Goal: Task Accomplishment & Management: Complete application form

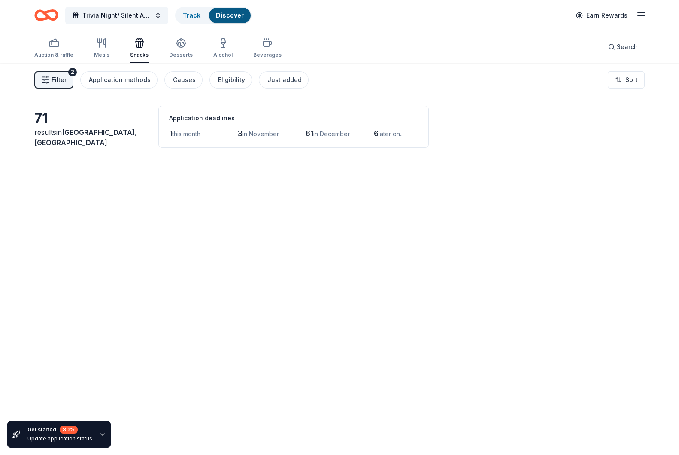
click at [53, 52] on div "Auction & raffle" at bounding box center [53, 55] width 39 height 7
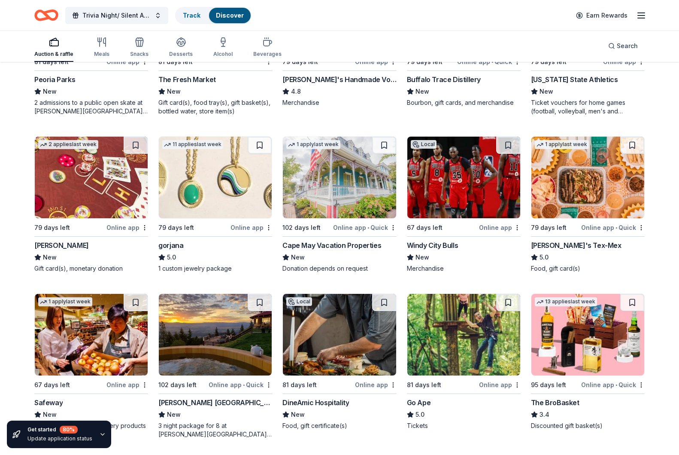
scroll to position [2178, 0]
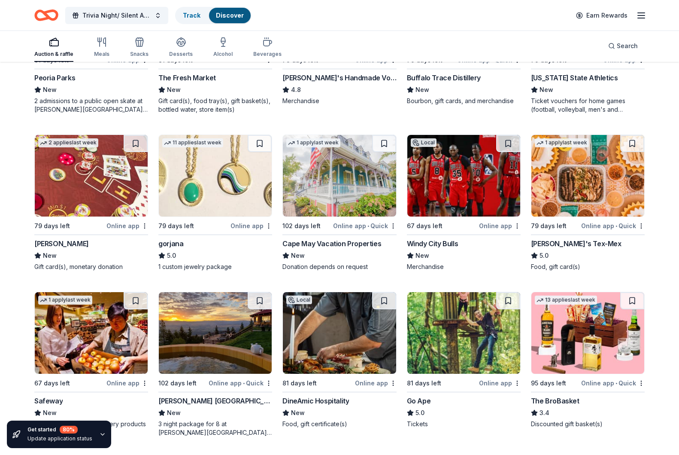
click at [335, 184] on img at bounding box center [339, 176] width 113 height 82
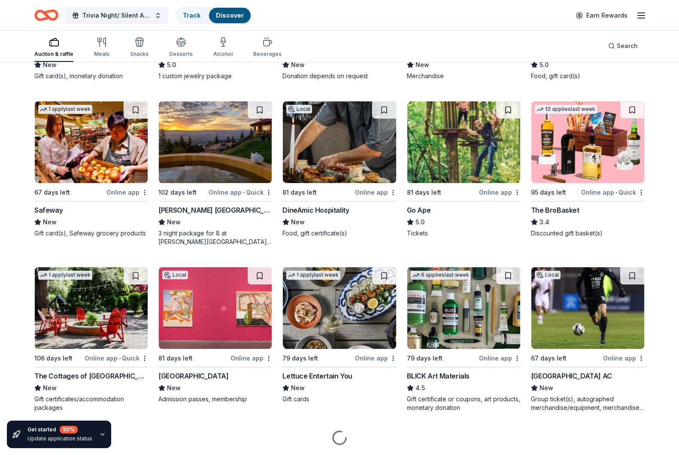
scroll to position [2367, 0]
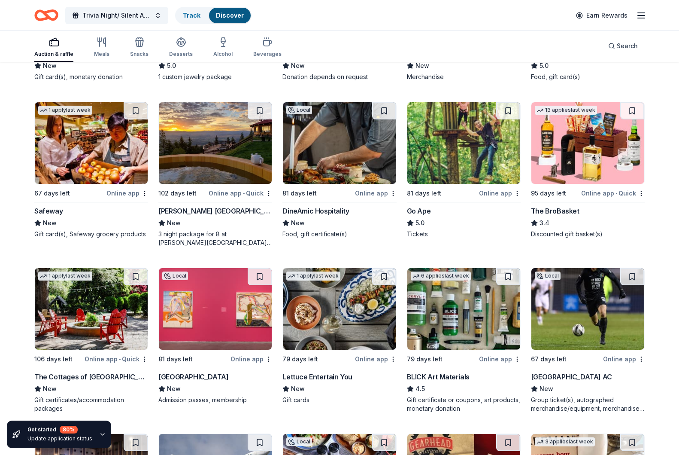
click at [239, 219] on div "New" at bounding box center [215, 223] width 114 height 10
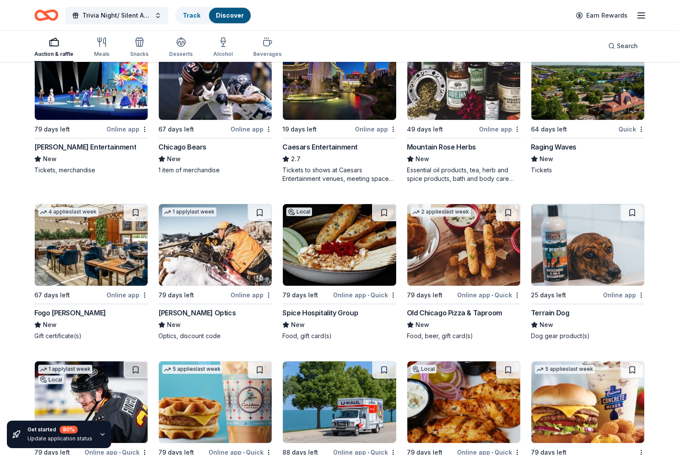
scroll to position [5049, 0]
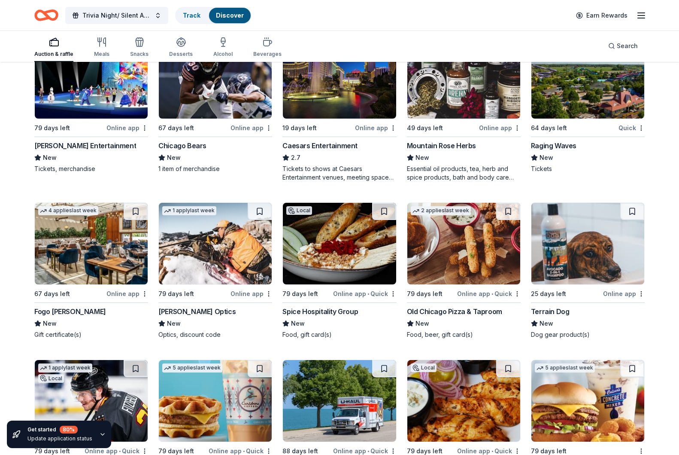
click at [83, 148] on div "[PERSON_NAME] Entertainment" at bounding box center [85, 145] width 102 height 10
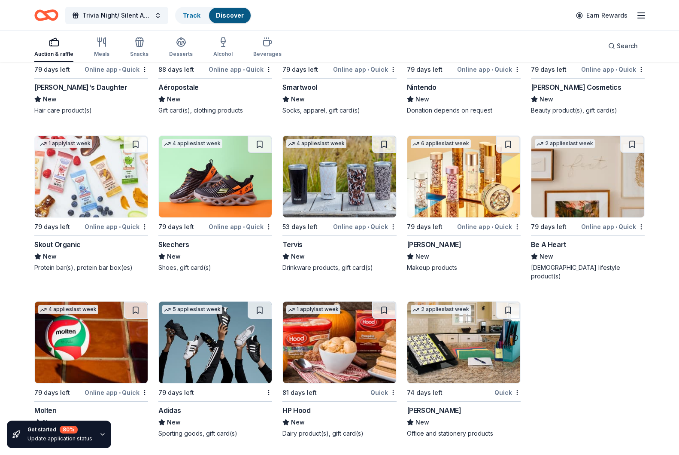
scroll to position [9801, 0]
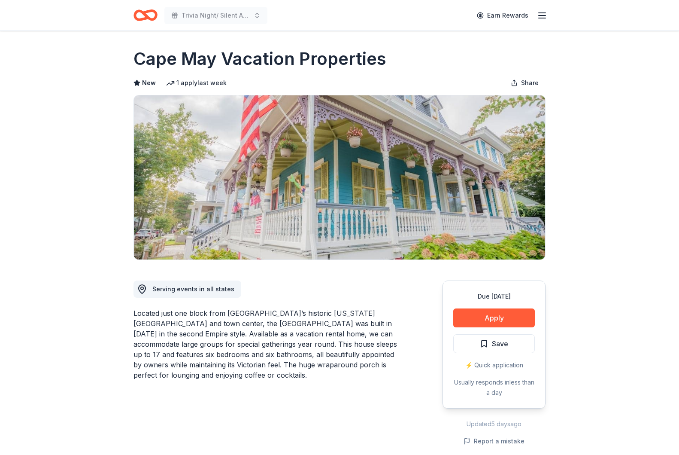
scroll to position [2, 0]
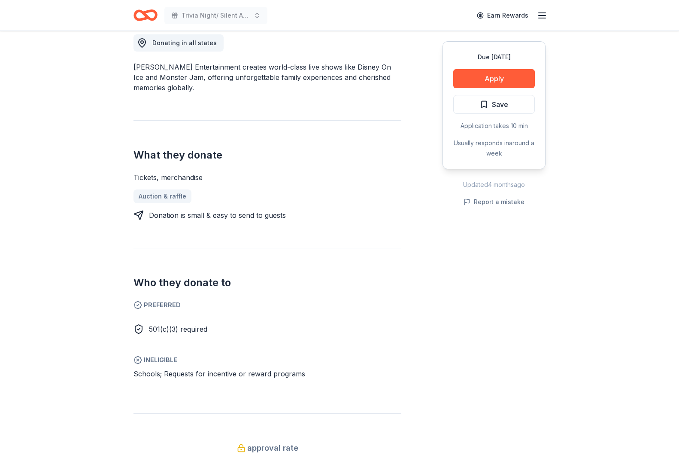
scroll to position [219, 0]
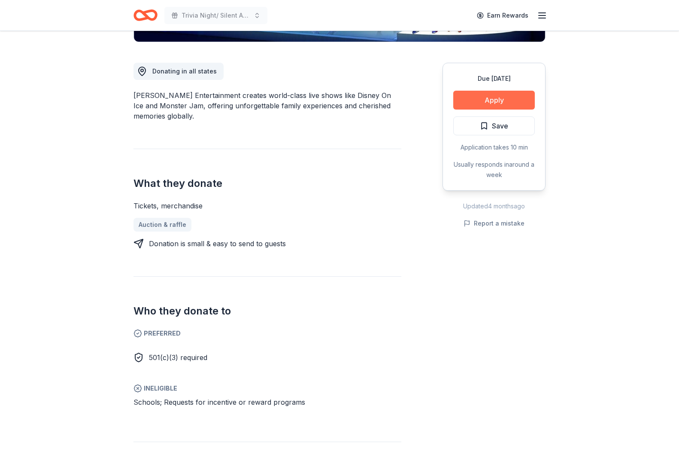
click at [502, 105] on button "Apply" at bounding box center [494, 100] width 82 height 19
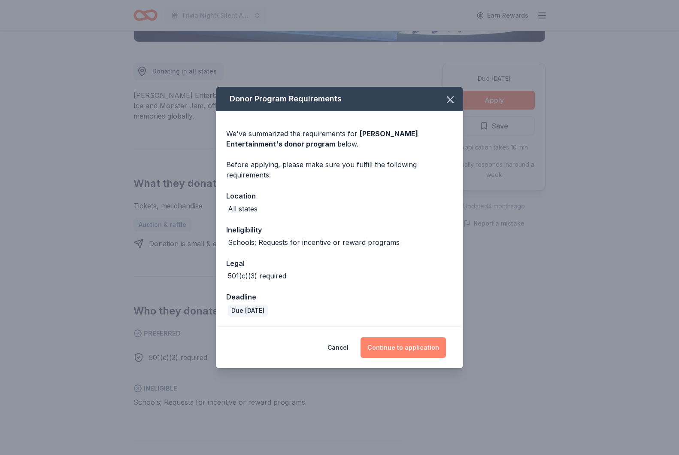
click at [400, 345] on button "Continue to application" at bounding box center [403, 347] width 85 height 21
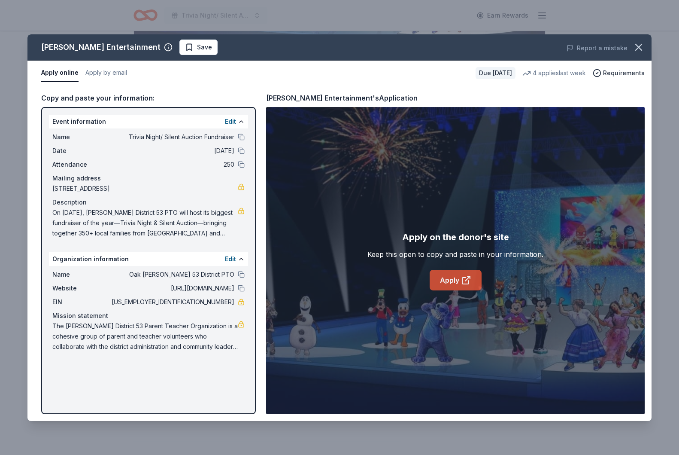
click at [455, 281] on link "Apply" at bounding box center [456, 280] width 52 height 21
